Goal: Task Accomplishment & Management: Use online tool/utility

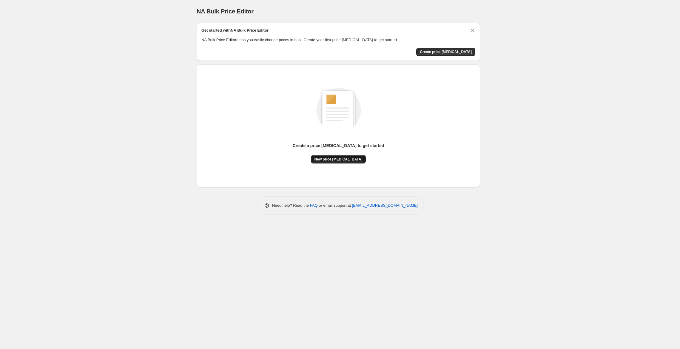
click at [350, 160] on span "New price [MEDICAL_DATA]" at bounding box center [339, 159] width 48 height 5
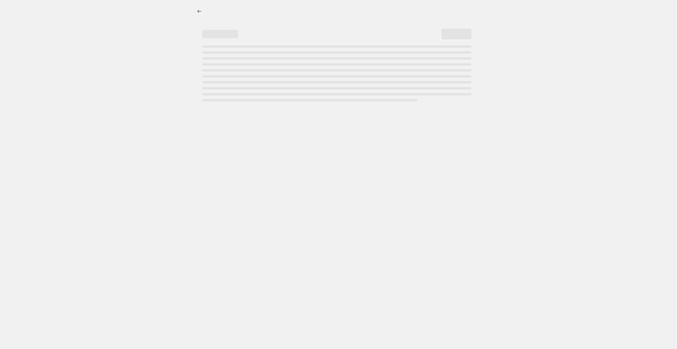
select select "percentage"
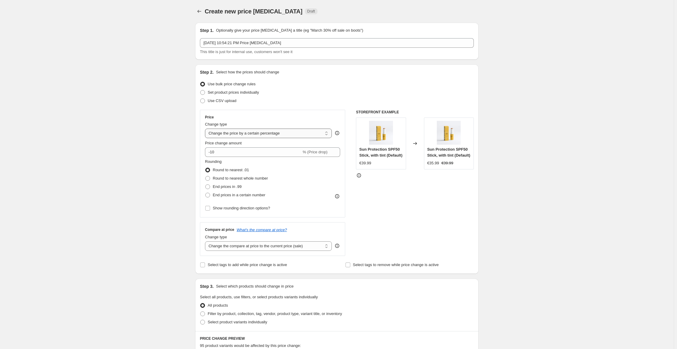
click at [329, 135] on select "Change the price to a certain amount Change the price by a certain amount Chang…" at bounding box center [268, 134] width 127 height 10
click at [308, 119] on div "Price" at bounding box center [272, 117] width 135 height 5
click at [230, 153] on input "-10" at bounding box center [253, 152] width 96 height 10
type input "-1"
type input "-30"
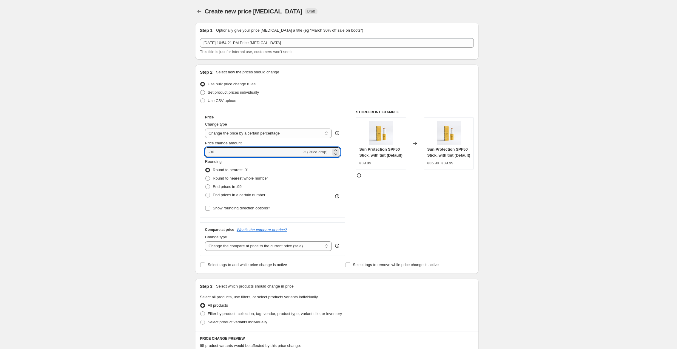
click at [356, 187] on div "Price Change type Change the price to a certain amount Change the price by a ce…" at bounding box center [337, 183] width 274 height 146
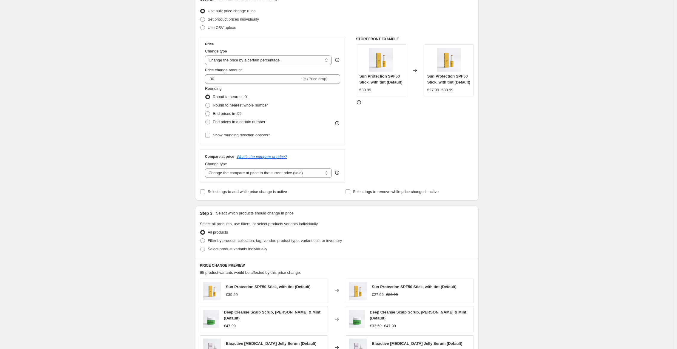
scroll to position [90, 0]
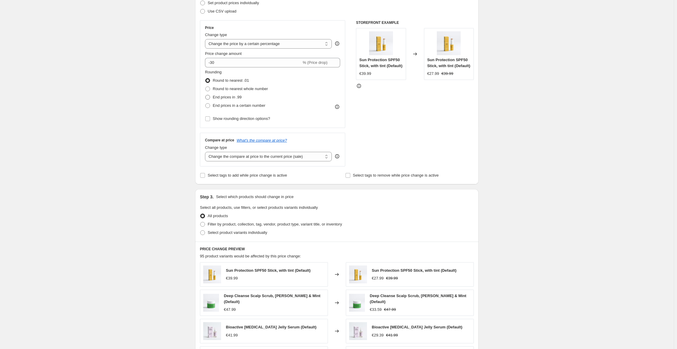
click at [210, 96] on span at bounding box center [207, 97] width 5 height 5
click at [206, 95] on input "End prices in .99" at bounding box center [205, 95] width 0 height 0
radio input "true"
click at [403, 111] on div "STOREFRONT EXAMPLE Sun Protection SPF50 Stick, with tint (Default) €39.99 Chang…" at bounding box center [415, 93] width 118 height 146
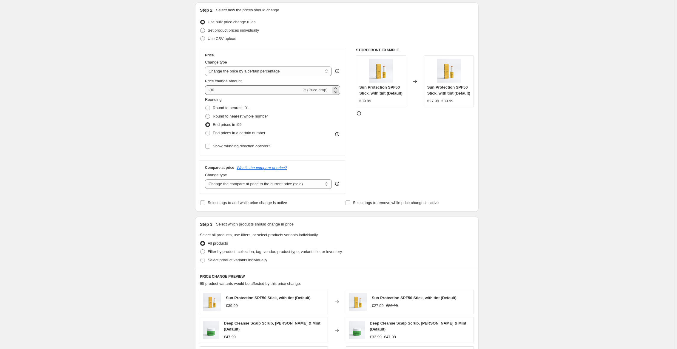
scroll to position [60, 0]
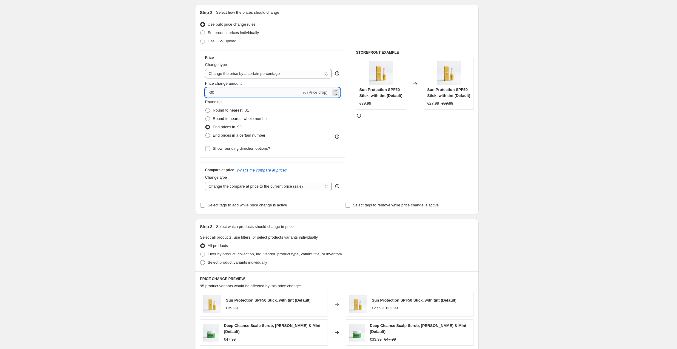
click at [217, 93] on input "-30" at bounding box center [253, 93] width 96 height 10
click at [214, 93] on input "-30" at bounding box center [253, 93] width 96 height 10
type input "-20"
click at [387, 134] on div "STOREFRONT EXAMPLE Sun Protection SPF50 Stick, with tint (Default) €39.99 Chang…" at bounding box center [415, 123] width 118 height 146
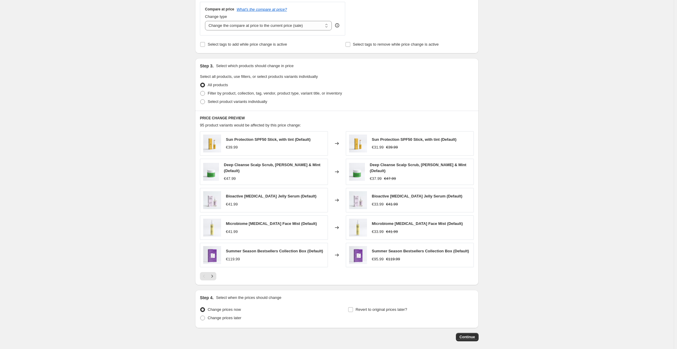
scroll to position [251, 0]
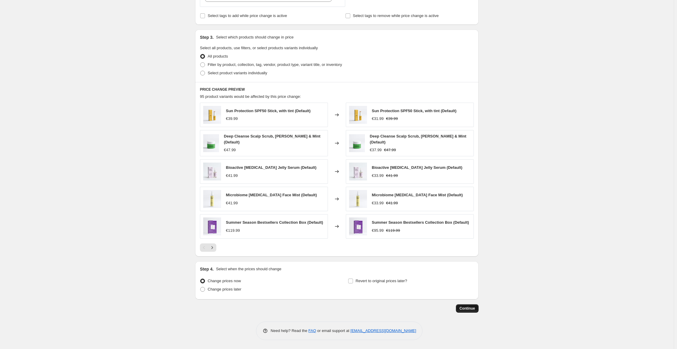
click at [469, 310] on span "Continue" at bounding box center [468, 308] width 16 height 5
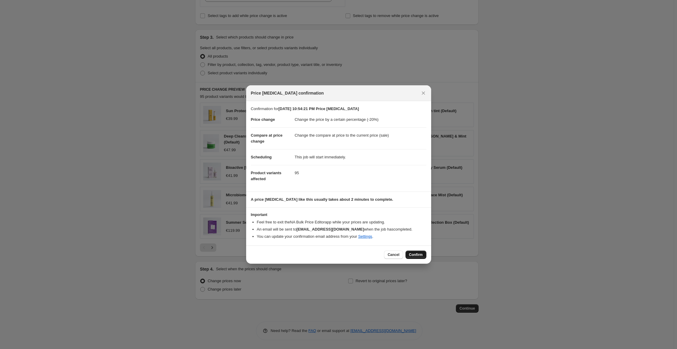
click at [416, 255] on span "Confirm" at bounding box center [416, 255] width 14 height 5
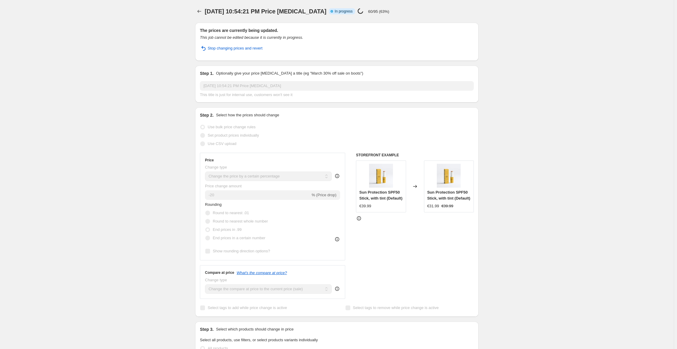
click at [159, 107] on div "Sep 2, 2025, 10:54:21 PM Price change job. This page is ready Sep 2, 2025, 10:5…" at bounding box center [337, 314] width 674 height 628
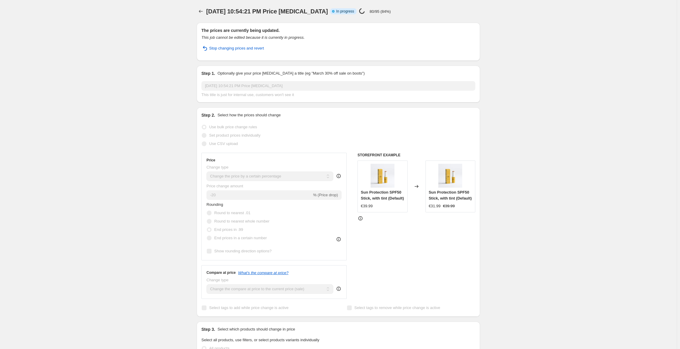
select select "percentage"
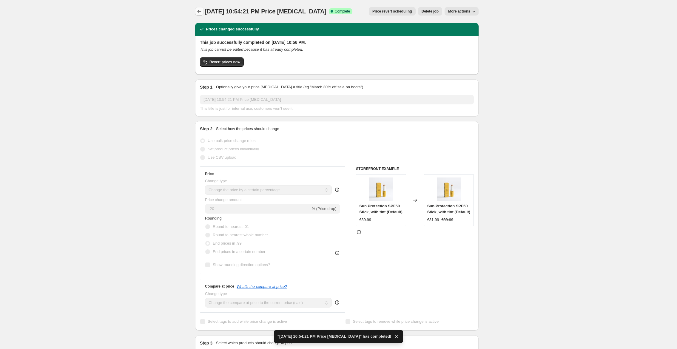
click at [200, 11] on icon "Price change jobs" at bounding box center [199, 11] width 6 height 6
